Goal: Find specific page/section: Find specific page/section

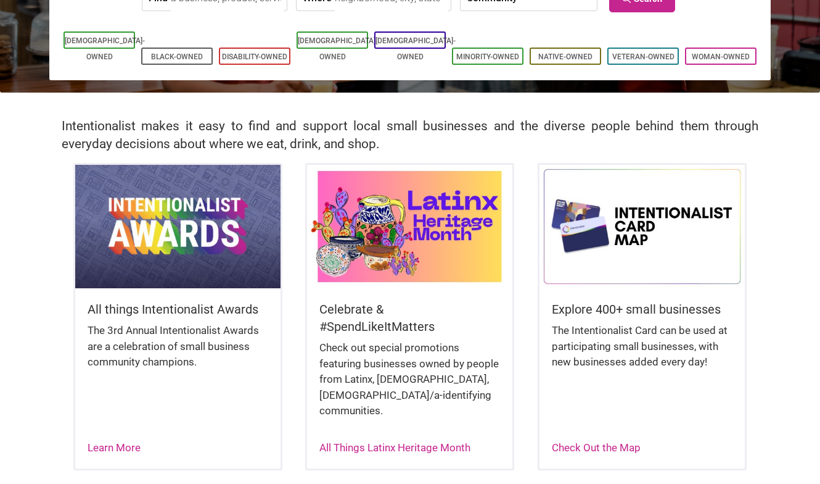
scroll to position [212, 0]
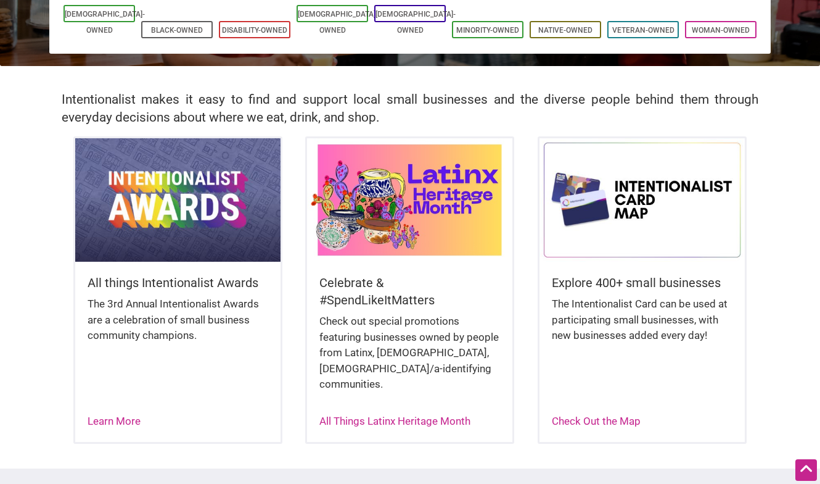
click at [208, 220] on img at bounding box center [177, 199] width 205 height 123
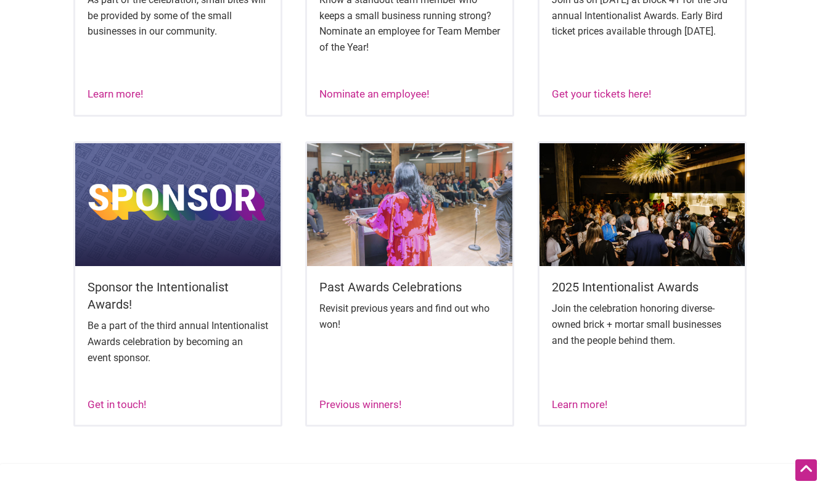
scroll to position [738, 0]
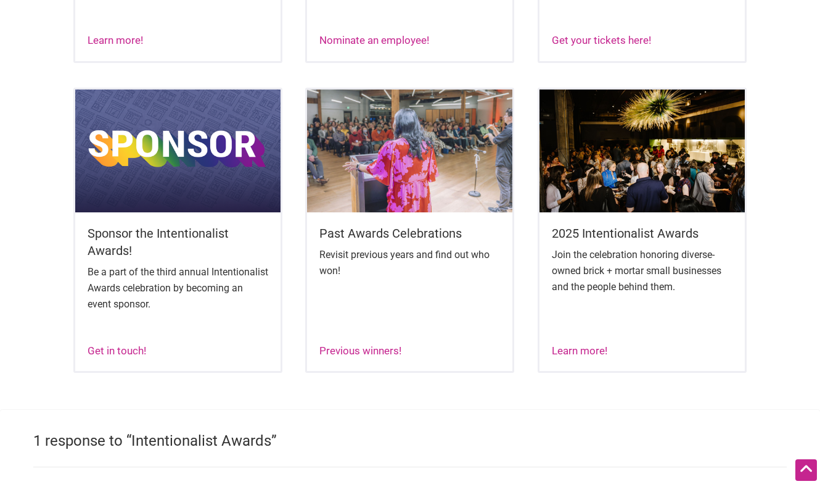
click at [220, 137] on img at bounding box center [177, 150] width 205 height 123
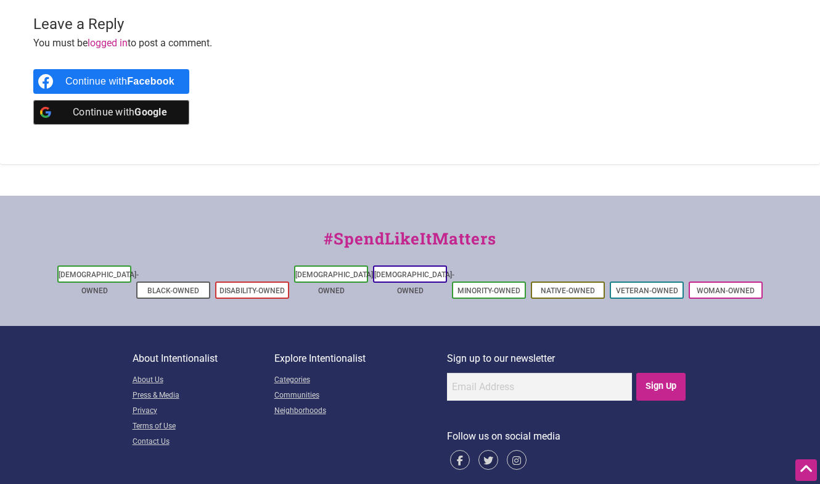
scroll to position [1206, 0]
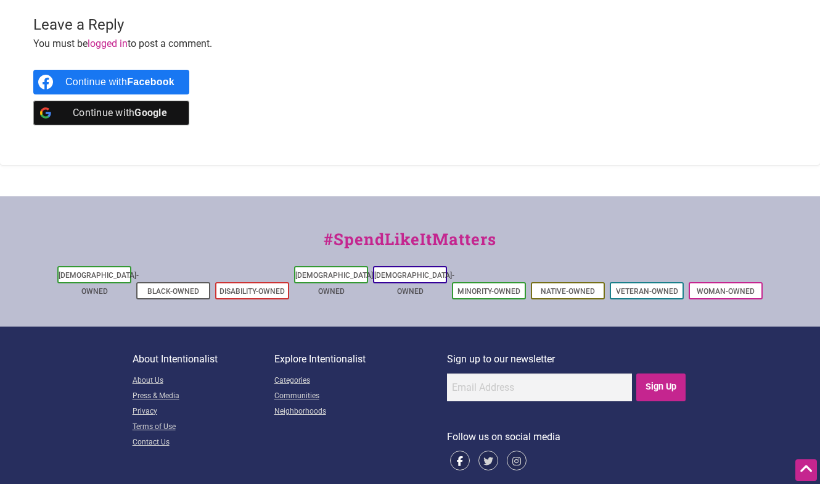
click at [463, 450] on icon at bounding box center [460, 460] width 20 height 20
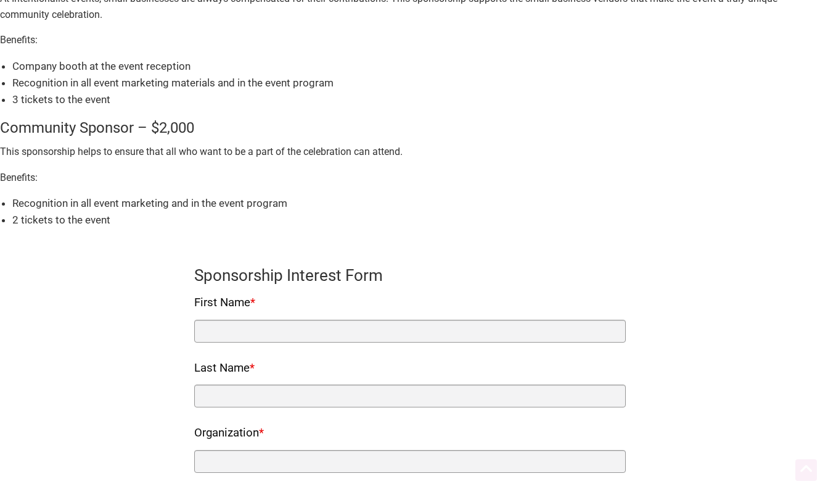
scroll to position [525, 0]
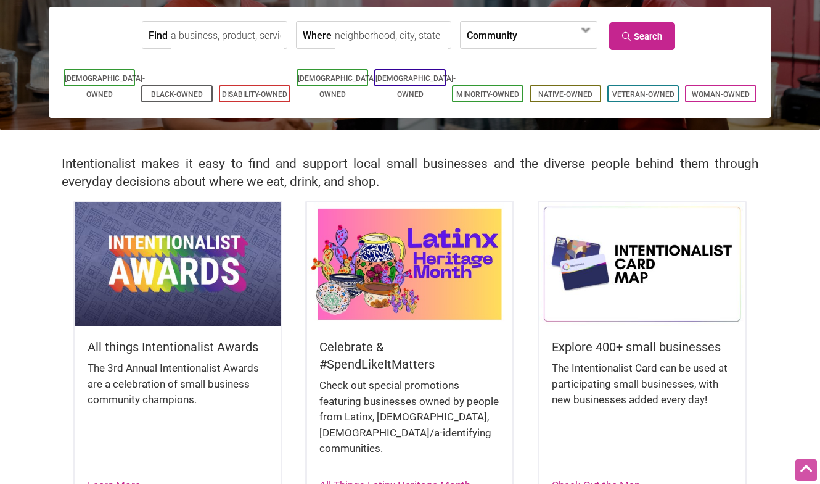
scroll to position [149, 0]
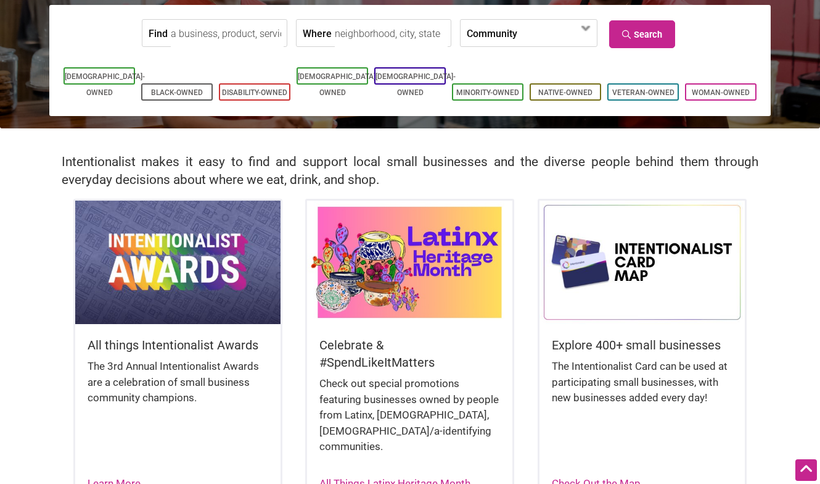
click at [215, 259] on img at bounding box center [177, 261] width 205 height 123
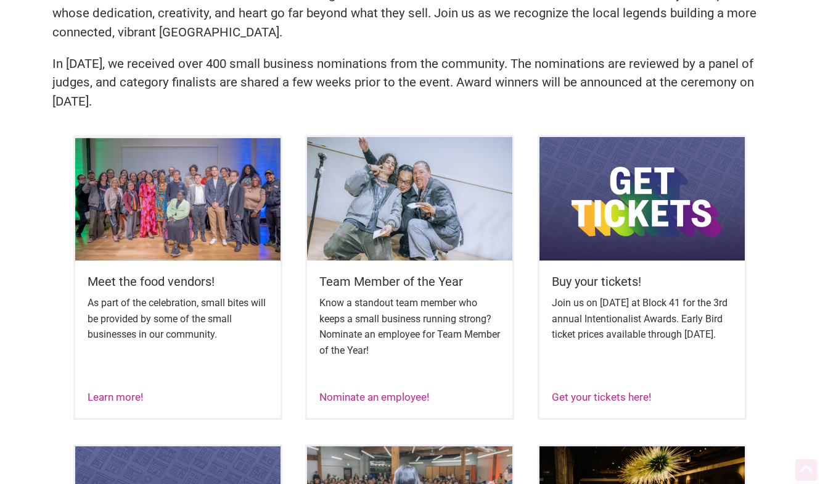
scroll to position [397, 0]
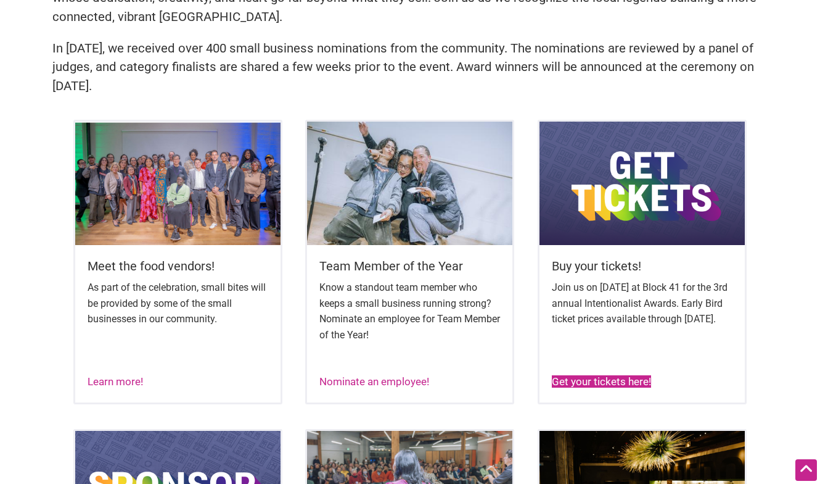
click at [616, 377] on link "Get your tickets here!" at bounding box center [601, 381] width 99 height 12
